Goal: Task Accomplishment & Management: Manage account settings

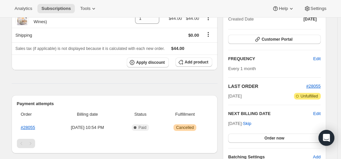
scroll to position [99, 0]
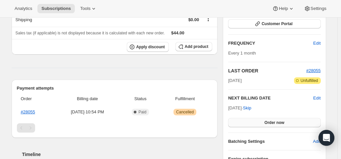
click at [259, 122] on button "Order now" at bounding box center [274, 122] width 92 height 9
click at [259, 122] on button "Click to confirm" at bounding box center [274, 122] width 92 height 9
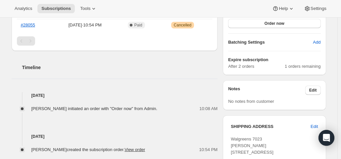
scroll to position [166, 0]
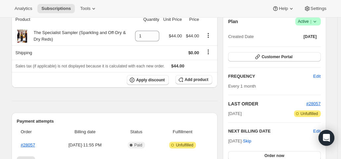
scroll to position [99, 0]
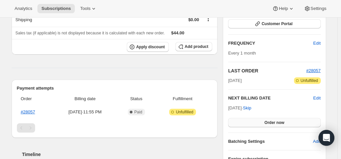
click at [257, 123] on button "Order now" at bounding box center [274, 122] width 92 height 9
click at [257, 123] on button "Click to confirm" at bounding box center [274, 122] width 92 height 9
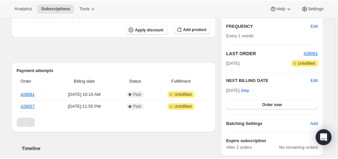
scroll to position [133, 0]
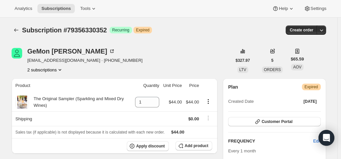
scroll to position [99, 0]
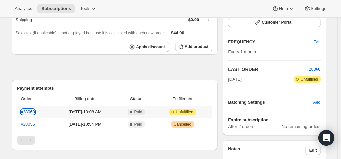
click at [28, 112] on link "#28060" at bounding box center [28, 112] width 14 height 5
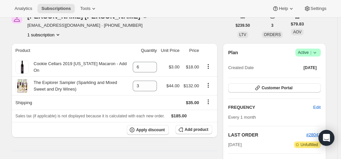
scroll to position [66, 0]
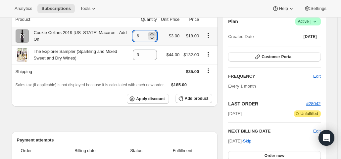
click at [154, 33] on icon at bounding box center [152, 34] width 7 height 7
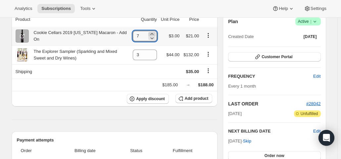
click at [154, 33] on icon at bounding box center [152, 34] width 7 height 7
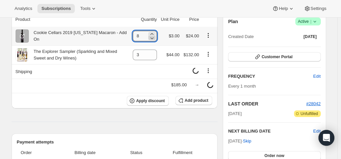
click at [154, 39] on icon at bounding box center [152, 38] width 7 height 7
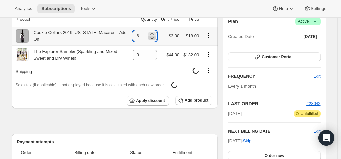
click at [154, 39] on icon at bounding box center [152, 38] width 7 height 7
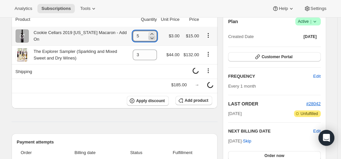
click at [154, 39] on icon at bounding box center [152, 38] width 7 height 7
type input "2"
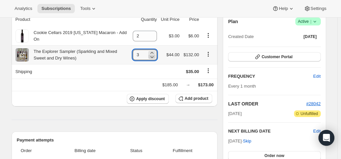
click at [154, 57] on icon at bounding box center [151, 57] width 3 height 2
click at [154, 57] on icon at bounding box center [152, 57] width 7 height 7
type input "1"
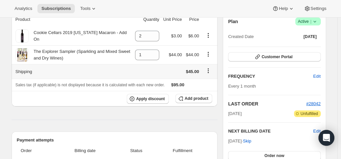
click at [208, 72] on icon "Shipping actions" at bounding box center [208, 71] width 7 height 7
click at [211, 86] on span "Edit shipping rate" at bounding box center [210, 83] width 33 height 5
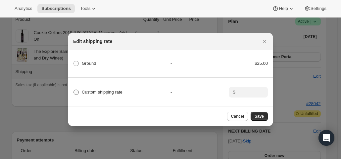
click at [76, 90] on span ":rdc:" at bounding box center [76, 92] width 5 height 5
click at [74, 90] on input "Custom shipping rate" at bounding box center [74, 90] width 0 height 0
radio input "true"
click at [249, 89] on input ":rdc:" at bounding box center [248, 92] width 21 height 11
type input "0"
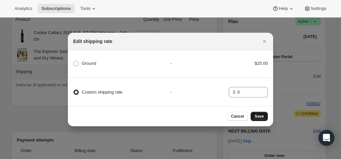
click at [261, 121] on button "Save" at bounding box center [259, 116] width 17 height 9
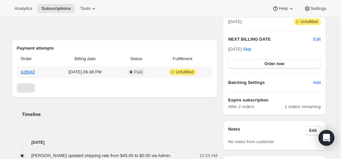
scroll to position [199, 0]
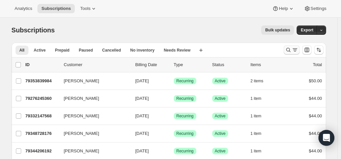
click at [287, 51] on icon "Search and filter results" at bounding box center [288, 50] width 7 height 7
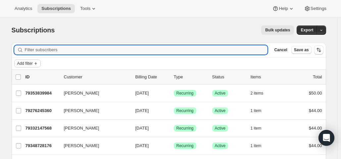
click at [28, 61] on span "Add filter" at bounding box center [25, 63] width 16 height 5
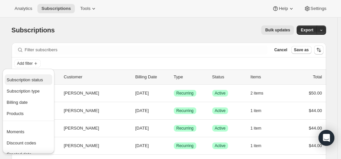
click at [29, 80] on span "Subscription status" at bounding box center [25, 80] width 36 height 5
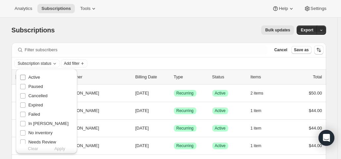
click at [29, 77] on span "Active" at bounding box center [34, 77] width 12 height 5
click at [26, 77] on input "Active" at bounding box center [22, 77] width 5 height 5
checkbox input "true"
click at [61, 152] on span "Apply" at bounding box center [59, 149] width 11 height 7
click at [80, 63] on span "Add filter" at bounding box center [74, 63] width 16 height 5
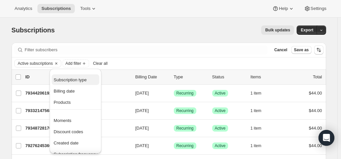
click at [76, 79] on span "Subscription type" at bounding box center [70, 80] width 33 height 5
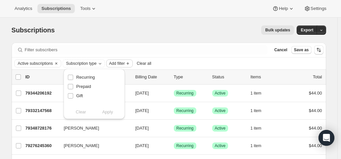
click at [121, 63] on span "Add filter" at bounding box center [117, 63] width 16 height 5
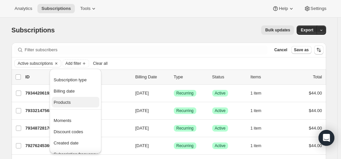
click at [62, 104] on span "Products" at bounding box center [62, 102] width 17 height 5
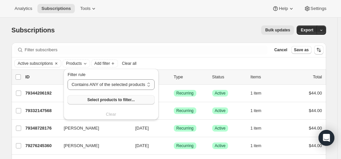
click at [88, 102] on span "Select products to filter..." at bounding box center [110, 99] width 47 height 5
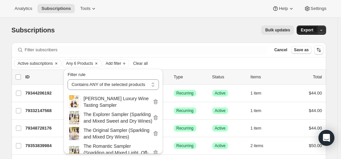
click at [306, 31] on span "Export" at bounding box center [307, 30] width 13 height 5
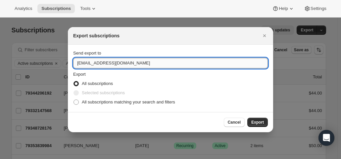
drag, startPoint x: 86, startPoint y: 64, endPoint x: 74, endPoint y: 64, distance: 11.6
click at [74, 64] on input "hello@wineshopathome.com" at bounding box center [170, 63] width 195 height 11
type input "mfletcher@wineshopathome.com"
click at [98, 102] on span "All subscriptions matching your search and filters" at bounding box center [128, 102] width 93 height 5
click at [74, 100] on input "All subscriptions matching your search and filters" at bounding box center [74, 100] width 0 height 0
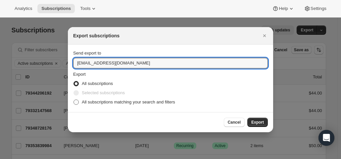
radio input "true"
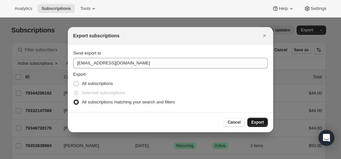
click at [256, 122] on span "Export" at bounding box center [258, 122] width 13 height 5
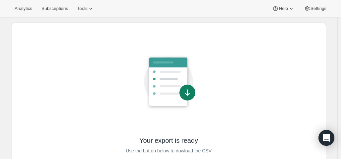
scroll to position [56, 0]
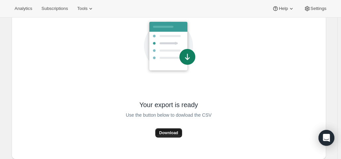
click at [166, 132] on span "Download" at bounding box center [168, 133] width 19 height 5
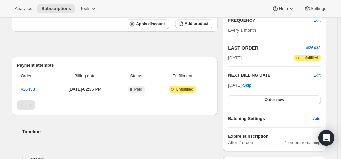
scroll to position [133, 0]
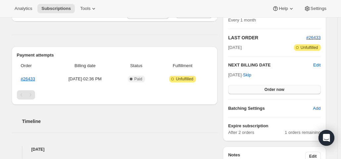
click at [271, 89] on span "Order now" at bounding box center [275, 89] width 20 height 5
click at [271, 89] on span "Click to confirm" at bounding box center [274, 89] width 30 height 5
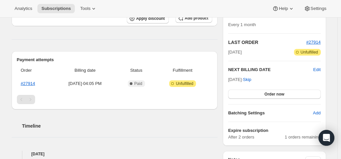
scroll to position [133, 0]
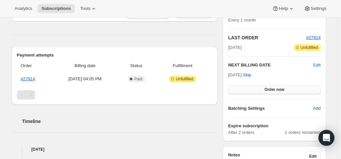
click at [280, 88] on span "Order now" at bounding box center [275, 89] width 20 height 5
click at [280, 88] on span "Click to confirm" at bounding box center [274, 89] width 30 height 5
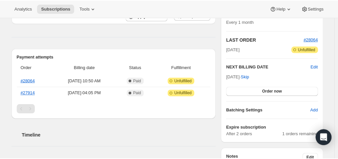
scroll to position [133, 0]
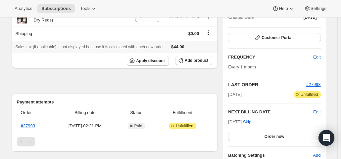
scroll to position [99, 0]
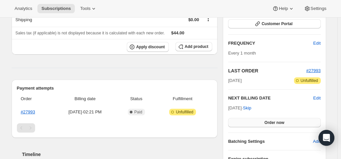
click at [273, 121] on span "Order now" at bounding box center [275, 122] width 20 height 5
click at [273, 121] on span "Click to confirm" at bounding box center [274, 122] width 30 height 5
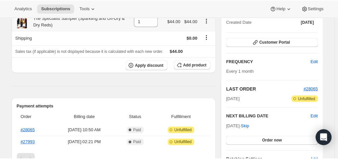
scroll to position [99, 0]
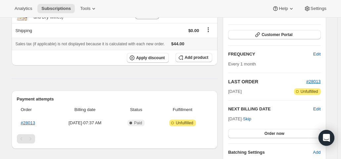
scroll to position [99, 0]
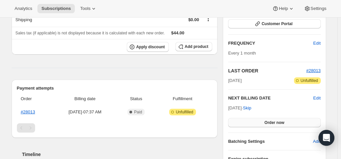
click at [266, 120] on button "Order now" at bounding box center [274, 122] width 92 height 9
click at [266, 120] on span "Click to confirm" at bounding box center [274, 122] width 30 height 5
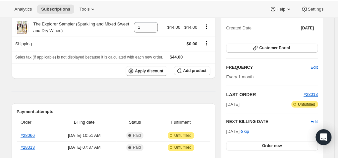
scroll to position [99, 0]
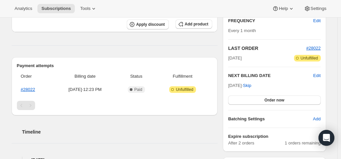
scroll to position [133, 0]
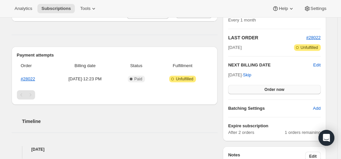
click at [256, 89] on button "Order now" at bounding box center [274, 89] width 92 height 9
click at [256, 89] on button "Click to confirm" at bounding box center [274, 89] width 92 height 9
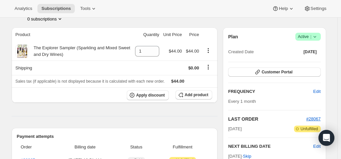
scroll to position [133, 0]
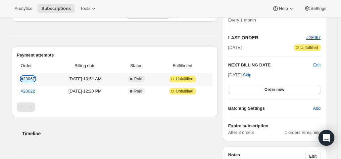
click at [27, 80] on link "#28067" at bounding box center [28, 79] width 14 height 5
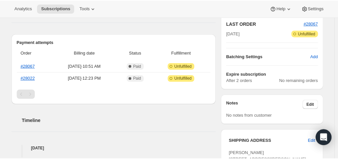
scroll to position [166, 0]
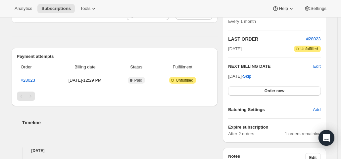
scroll to position [133, 0]
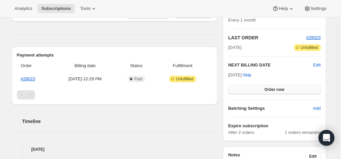
click at [266, 91] on button "Order now" at bounding box center [274, 89] width 92 height 9
click at [266, 91] on span "Click to confirm" at bounding box center [274, 89] width 30 height 5
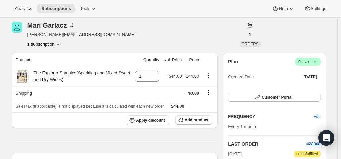
scroll to position [99, 0]
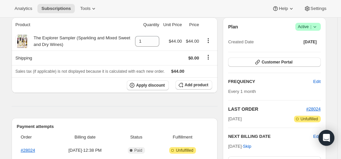
scroll to position [99, 0]
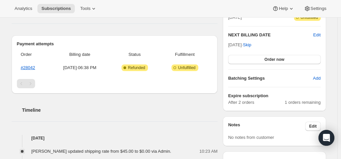
scroll to position [166, 0]
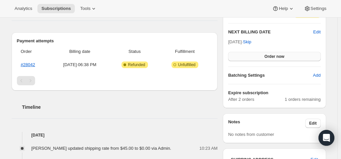
click at [271, 55] on span "Order now" at bounding box center [275, 56] width 20 height 5
click at [271, 55] on span "Click to confirm" at bounding box center [274, 56] width 30 height 5
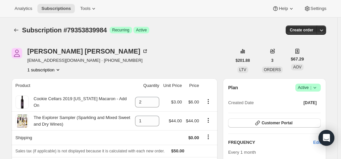
scroll to position [166, 0]
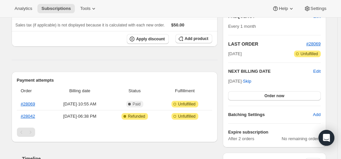
scroll to position [133, 0]
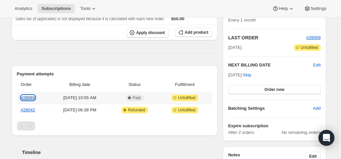
click at [27, 97] on link "#28069" at bounding box center [28, 97] width 14 height 5
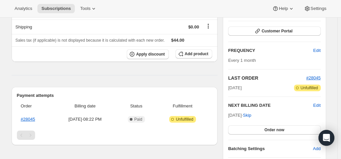
scroll to position [99, 0]
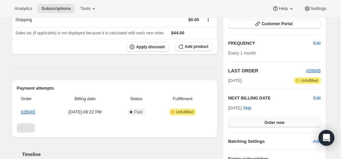
click at [253, 124] on button "Order now" at bounding box center [274, 122] width 92 height 9
click at [253, 124] on button "Click to confirm" at bounding box center [274, 122] width 92 height 9
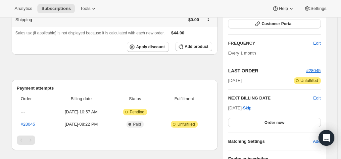
scroll to position [166, 0]
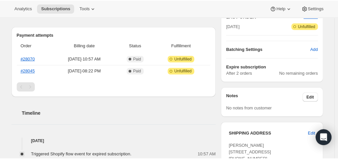
scroll to position [166, 0]
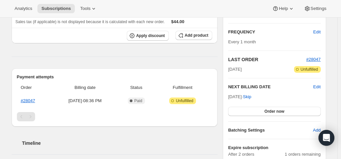
scroll to position [133, 0]
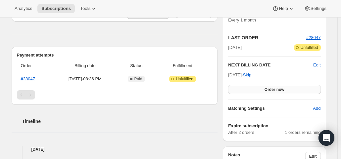
click at [274, 90] on span "Order now" at bounding box center [275, 89] width 20 height 5
click at [274, 90] on span "Click to confirm" at bounding box center [274, 89] width 30 height 5
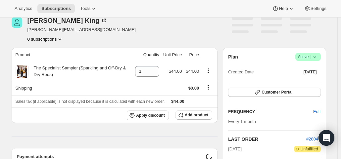
scroll to position [166, 0]
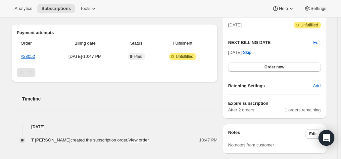
scroll to position [166, 0]
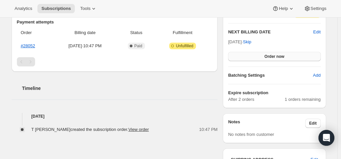
click at [255, 55] on button "Order now" at bounding box center [274, 56] width 92 height 9
click at [255, 55] on button "Click to confirm" at bounding box center [274, 56] width 92 height 9
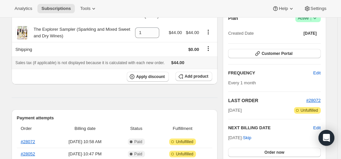
scroll to position [133, 0]
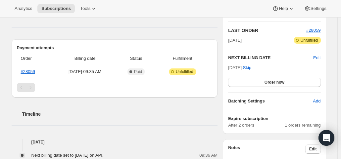
scroll to position [166, 0]
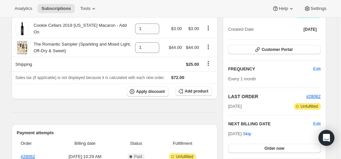
scroll to position [99, 0]
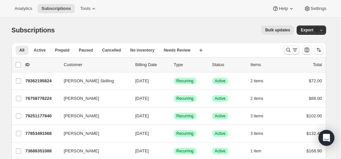
click at [290, 51] on icon "Search and filter results" at bounding box center [288, 50] width 7 height 7
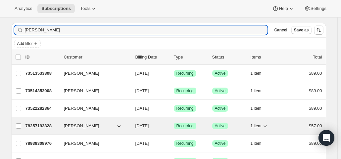
scroll to position [33, 0]
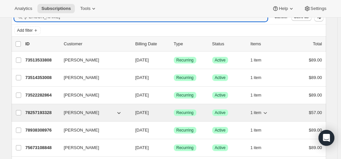
type input "[PERSON_NAME]"
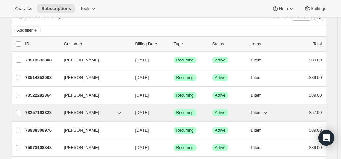
click at [161, 112] on p "[DATE]" at bounding box center [152, 113] width 33 height 7
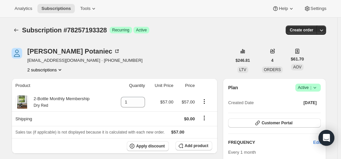
click at [304, 88] on span "Active |" at bounding box center [308, 88] width 20 height 7
click at [297, 114] on span "Cancel subscription" at bounding box center [310, 111] width 37 height 5
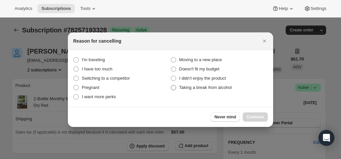
click at [217, 88] on span "Taking a break from alcohol" at bounding box center [205, 87] width 53 height 5
click at [171, 85] on alcohol "Taking a break from alcohol" at bounding box center [171, 85] width 0 height 0
radio alcohol "true"
click at [264, 119] on button "Continue" at bounding box center [255, 117] width 25 height 9
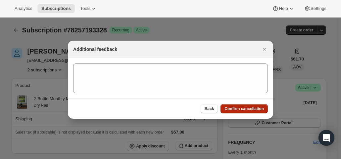
click at [253, 109] on span "Confirm cancellation" at bounding box center [244, 108] width 39 height 5
